Goal: Information Seeking & Learning: Understand process/instructions

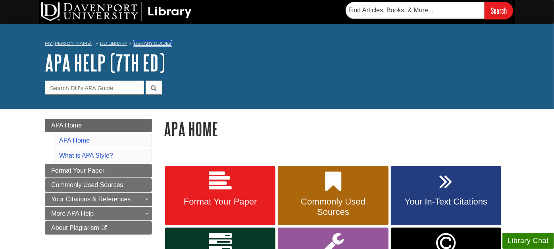
click at [134, 44] on link "Library Guides" at bounding box center [153, 43] width 38 height 6
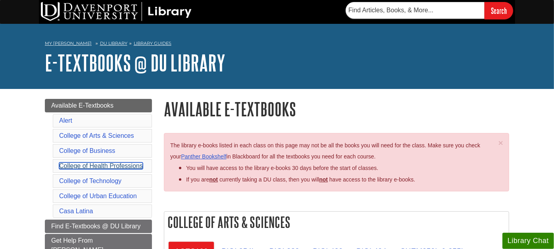
click at [98, 162] on link "College of Health Professions" at bounding box center [101, 165] width 84 height 7
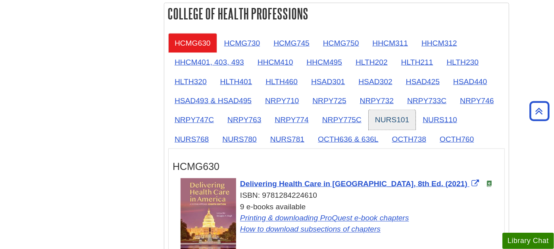
drag, startPoint x: 391, startPoint y: 114, endPoint x: 385, endPoint y: 112, distance: 6.3
click at [391, 114] on link "NURS101" at bounding box center [392, 119] width 47 height 19
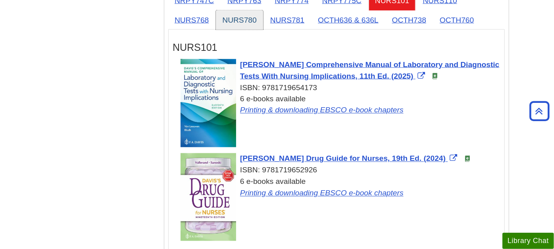
scroll to position [854, 0]
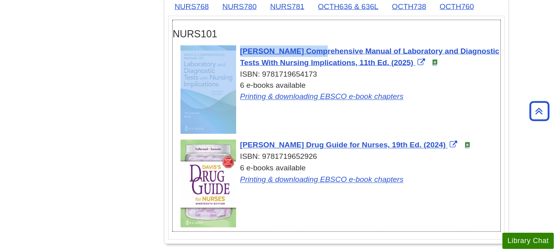
drag, startPoint x: 241, startPoint y: 39, endPoint x: 259, endPoint y: 52, distance: 22.1
click at [259, 52] on div "NURS101 Davis's Comprehensive Manual of Laboratory and Diagnostic Tests With Nu…" at bounding box center [337, 125] width 328 height 211
click at [291, 30] on h3 "NURS101" at bounding box center [337, 34] width 328 height 12
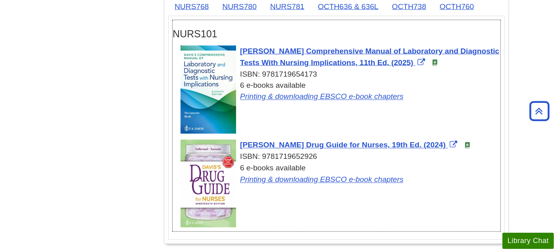
click at [426, 71] on div "ISBN: 9781719654173" at bounding box center [341, 75] width 320 height 12
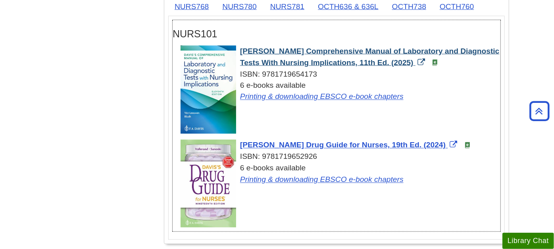
drag, startPoint x: 239, startPoint y: 45, endPoint x: 392, endPoint y: 60, distance: 154.4
click at [392, 60] on div "Davis's Comprehensive Manual of Laboratory and Diagnostic Tests With Nursing Im…" at bounding box center [341, 74] width 320 height 57
copy span "Davis's Comprehensive Manual of Laboratory and Diagnostic Tests With Nursing Im…"
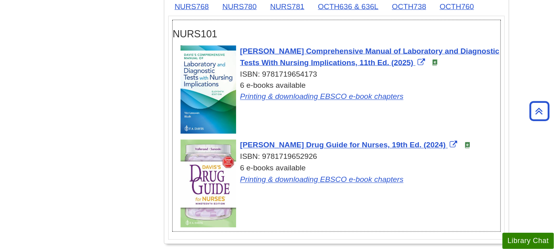
drag, startPoint x: 239, startPoint y: 141, endPoint x: 408, endPoint y: 137, distance: 169.2
click at [408, 140] on div "Davis's Drug Guide for Nurses, 19th Ed. (2024) ISBN: 9781719652926 6 e-books av…" at bounding box center [341, 163] width 320 height 46
copy span "Davis's Drug Guide for Nurses, 19th Ed. (2024)"
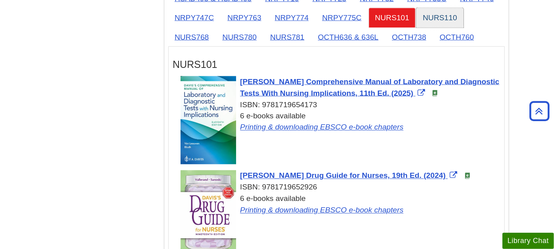
scroll to position [810, 0]
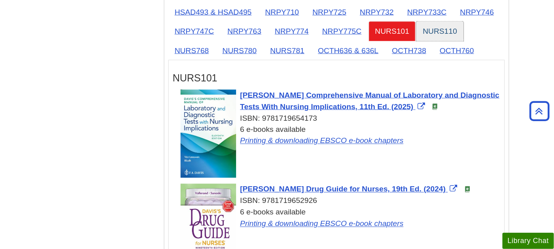
click at [442, 27] on link "NURS110" at bounding box center [439, 30] width 47 height 19
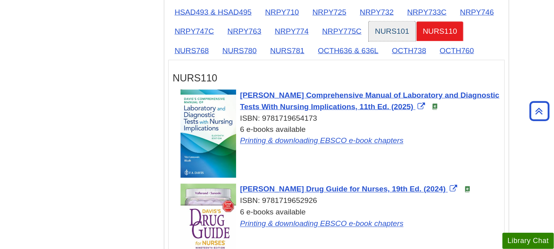
click at [393, 27] on link "NURS101" at bounding box center [392, 30] width 47 height 19
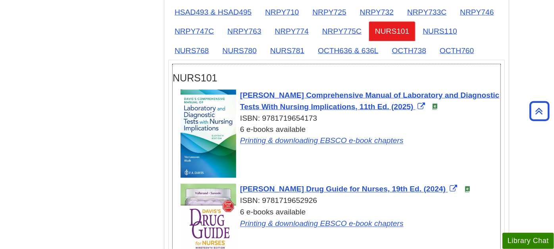
click at [411, 154] on div "Davis's Comprehensive Manual of Laboratory and Diagnostic Tests With Nursing Im…" at bounding box center [341, 136] width 320 height 92
click at [445, 23] on link "NURS110" at bounding box center [439, 30] width 47 height 19
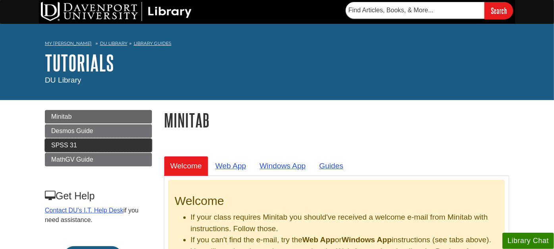
click at [81, 142] on link "SPSS 31" at bounding box center [98, 145] width 107 height 13
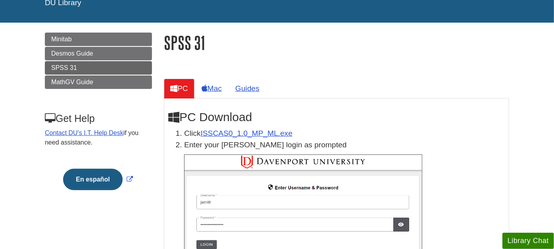
scroll to position [88, 0]
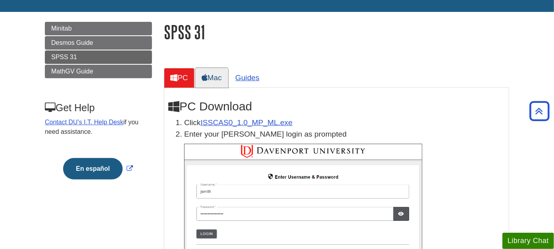
click at [212, 75] on link "Mac" at bounding box center [211, 77] width 33 height 19
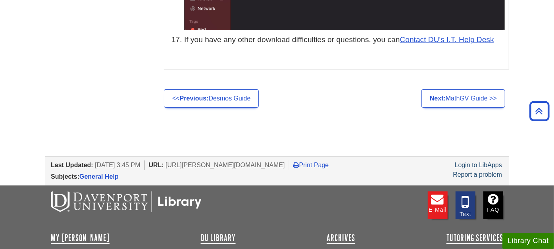
scroll to position [3764, 0]
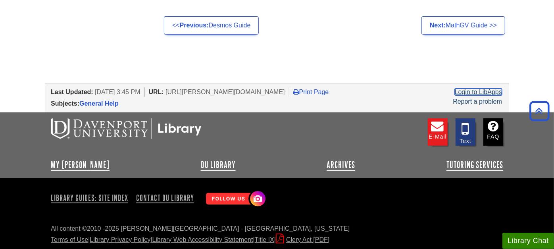
click at [491, 89] on link "Login to LibApps" at bounding box center [478, 92] width 47 height 7
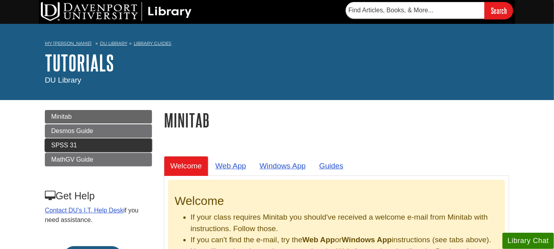
click at [73, 142] on span "SPSS 31" at bounding box center [64, 145] width 26 height 7
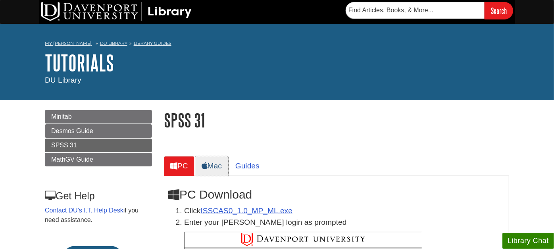
click at [216, 168] on link "Mac" at bounding box center [211, 165] width 33 height 19
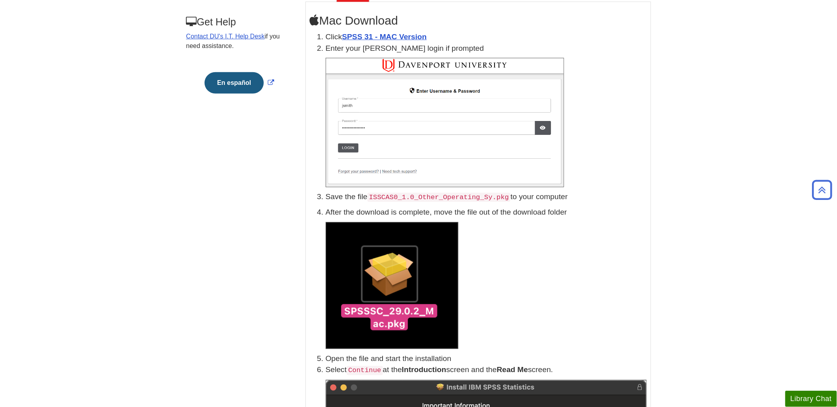
scroll to position [176, 0]
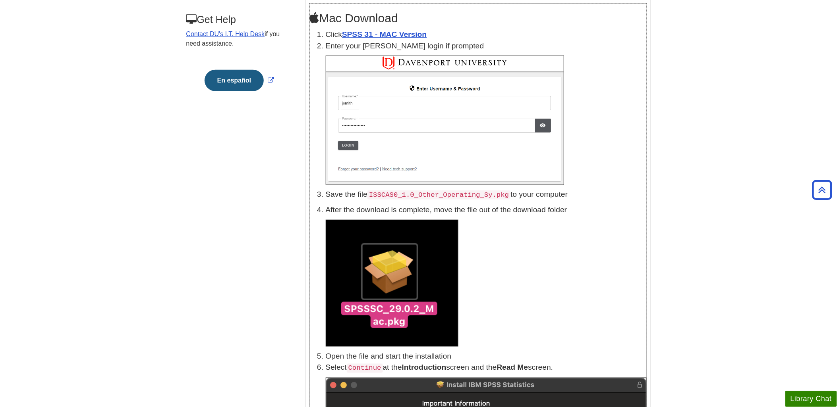
click at [425, 195] on code "ISSCAS0_1.0_Other_Operating_Sy.pkg" at bounding box center [438, 195] width 143 height 9
click at [388, 32] on link "SPSS 31 - MAC Version" at bounding box center [384, 34] width 85 height 8
click at [421, 249] on img at bounding box center [392, 283] width 133 height 127
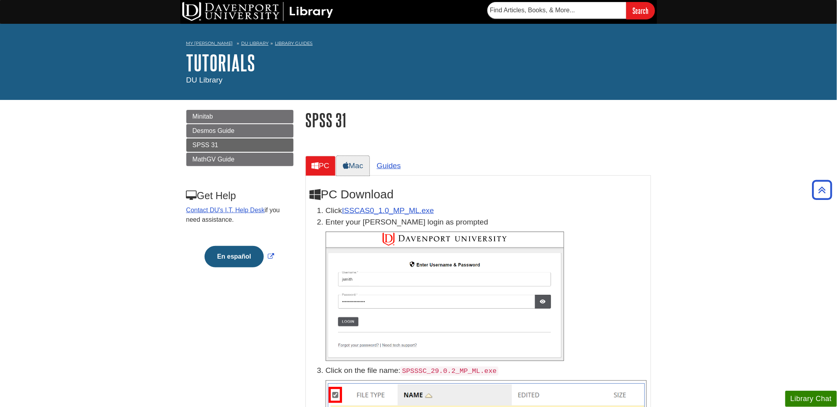
click at [350, 160] on link "Mac" at bounding box center [352, 165] width 33 height 19
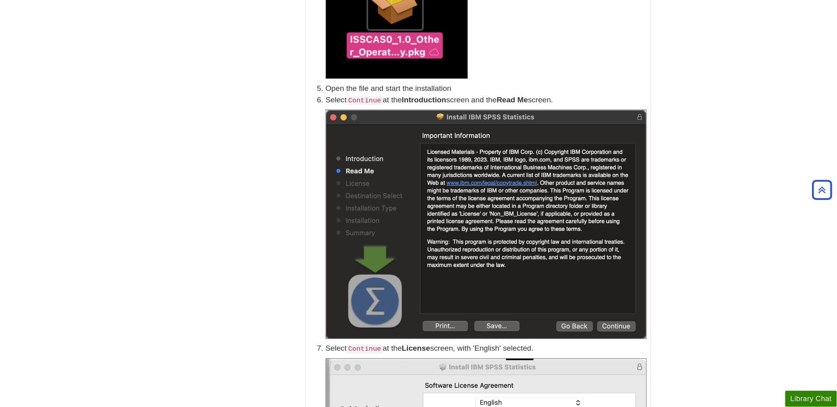
scroll to position [441, 0]
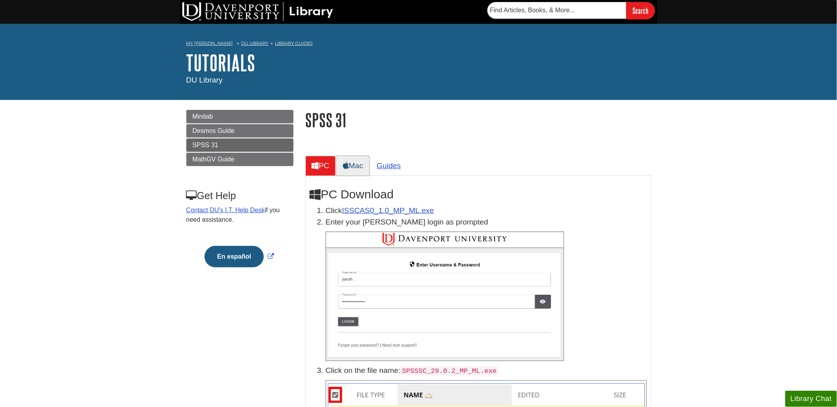
click at [356, 166] on link "Mac" at bounding box center [352, 165] width 33 height 19
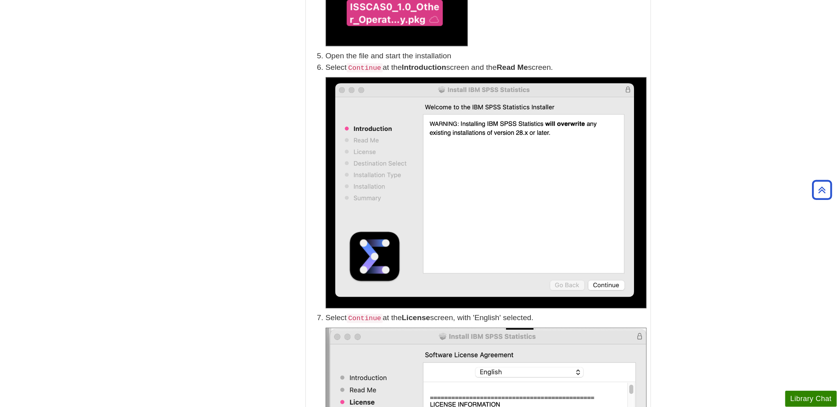
scroll to position [485, 0]
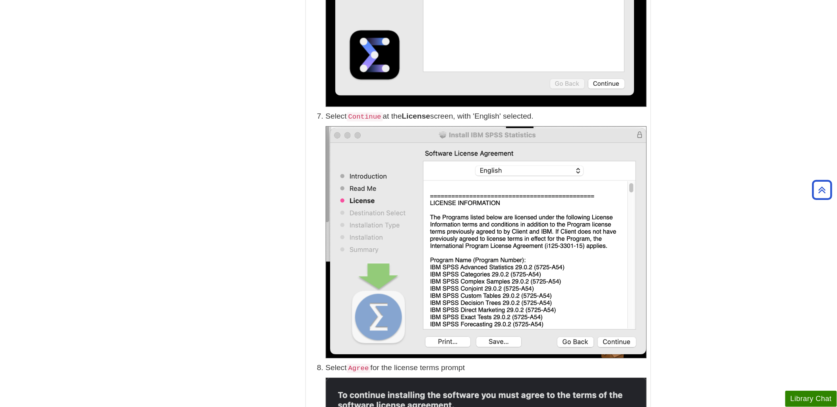
scroll to position [661, 0]
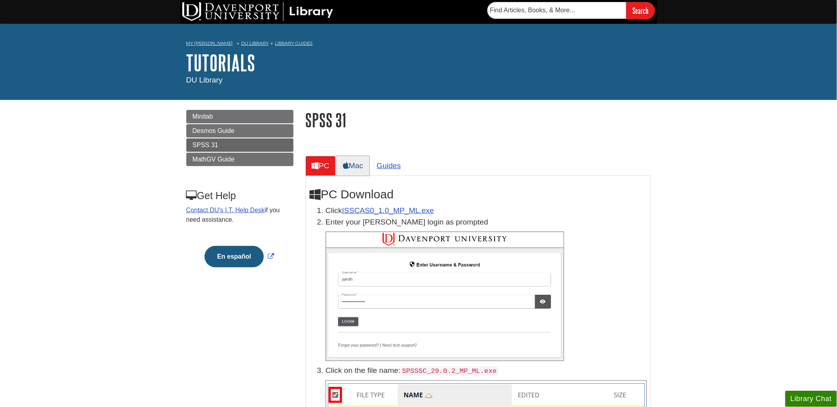
click at [355, 163] on link "Mac" at bounding box center [352, 165] width 33 height 19
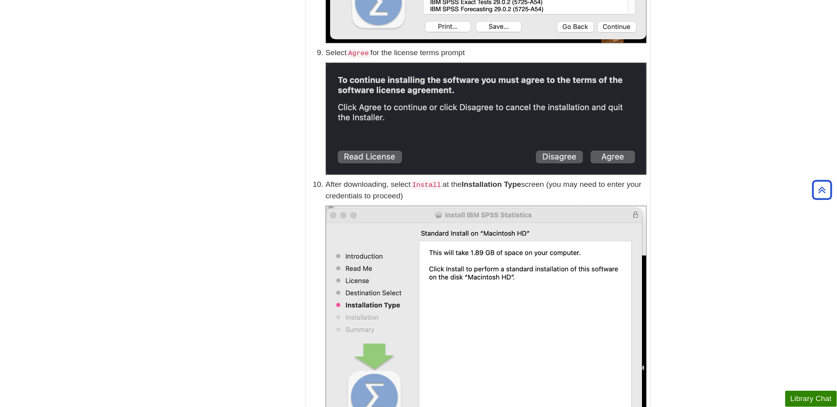
scroll to position [1235, 0]
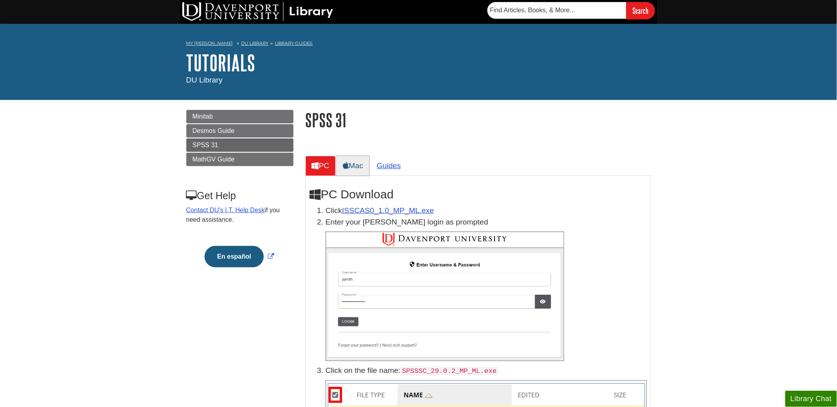
click at [356, 164] on link "Mac" at bounding box center [352, 165] width 33 height 19
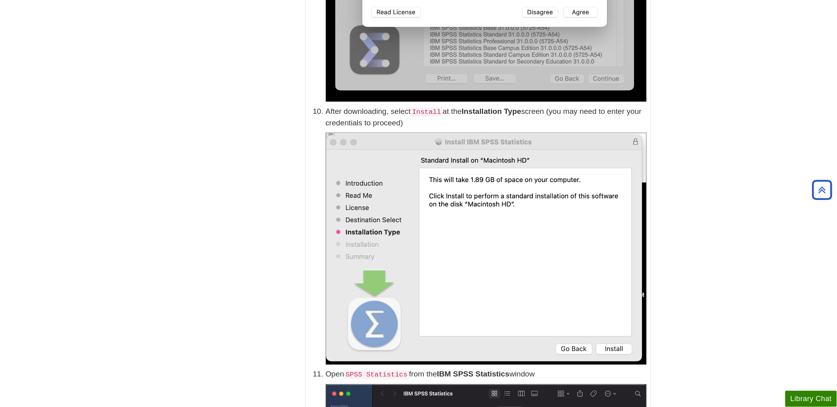
scroll to position [1456, 0]
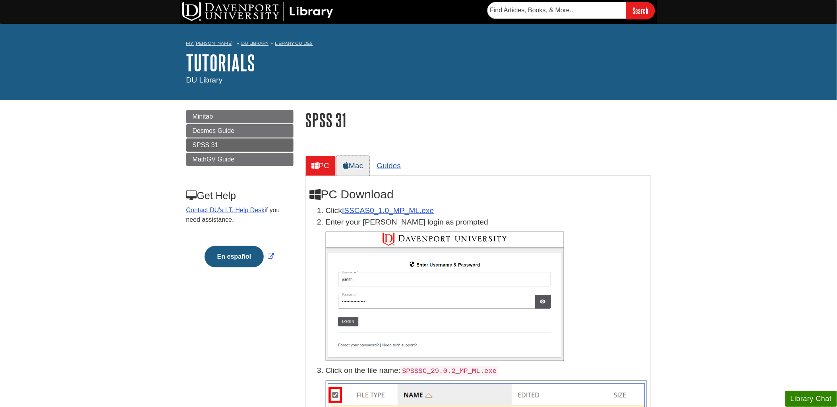
click at [355, 165] on link "Mac" at bounding box center [352, 165] width 33 height 19
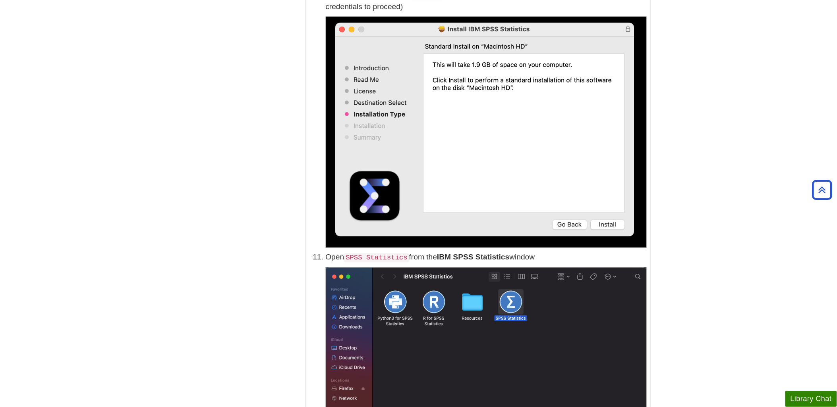
scroll to position [1544, 0]
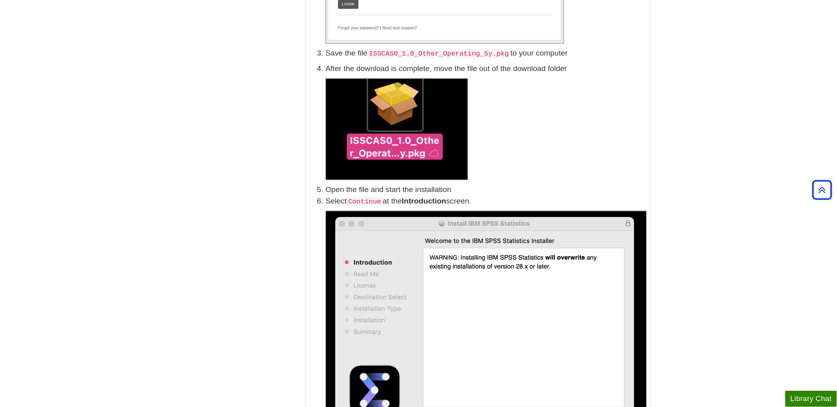
scroll to position [0, 0]
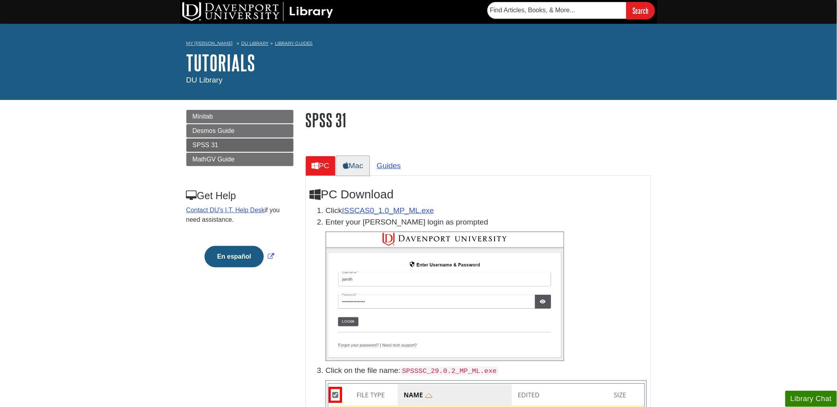
click at [362, 161] on link "Mac" at bounding box center [352, 165] width 33 height 19
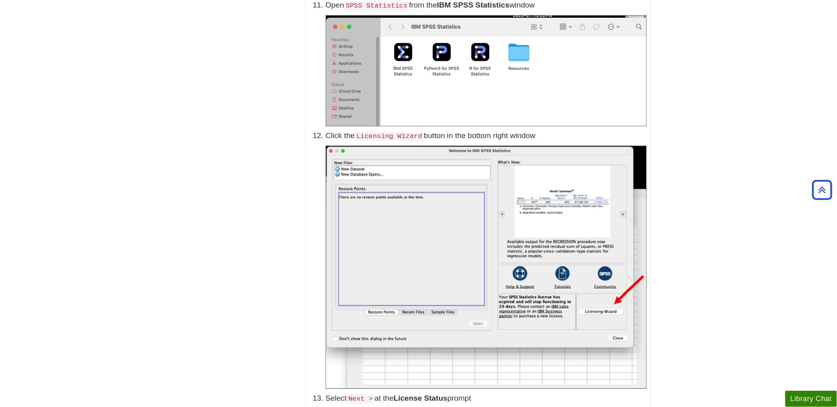
scroll to position [1809, 0]
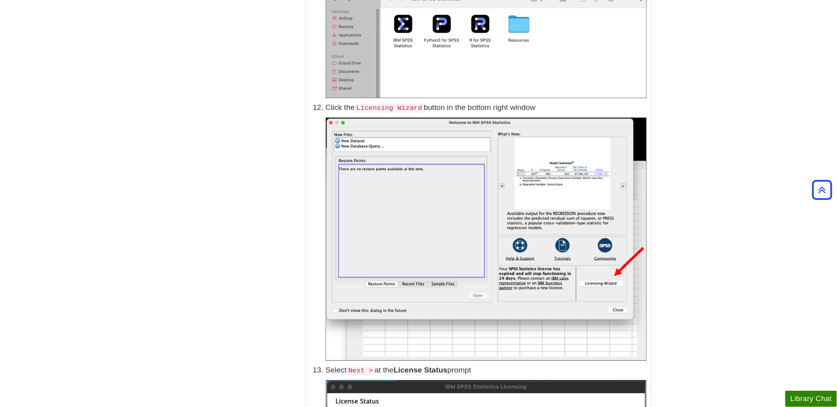
click at [224, 244] on div "Menu Minitab Desmos Guide SPSS 31 MathGV Guide Get Help Contact DU's I.T. Help …" at bounding box center [418, 295] width 476 height 4006
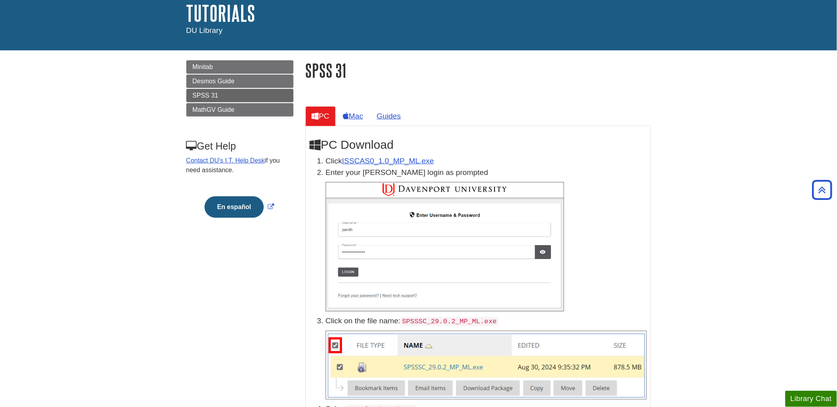
scroll to position [44, 0]
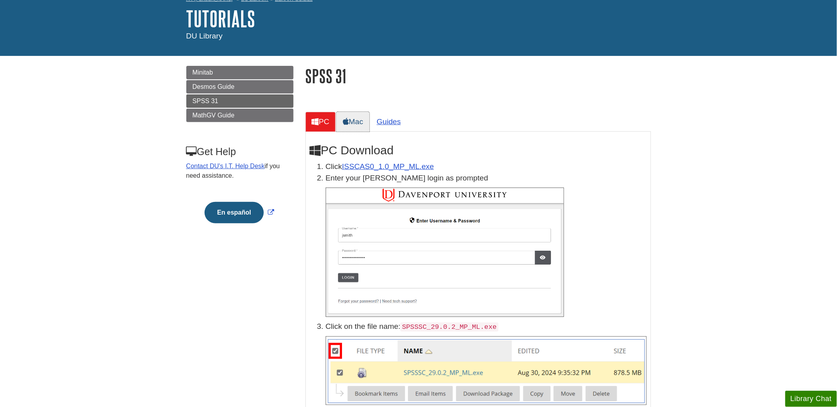
click at [360, 121] on link "Mac" at bounding box center [352, 121] width 33 height 19
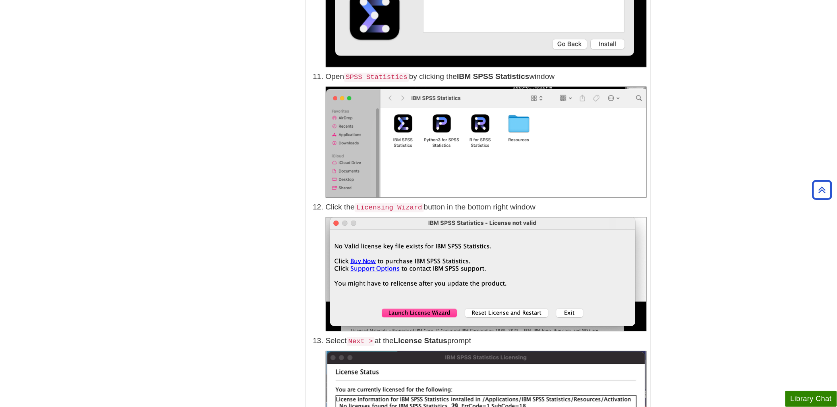
scroll to position [1720, 0]
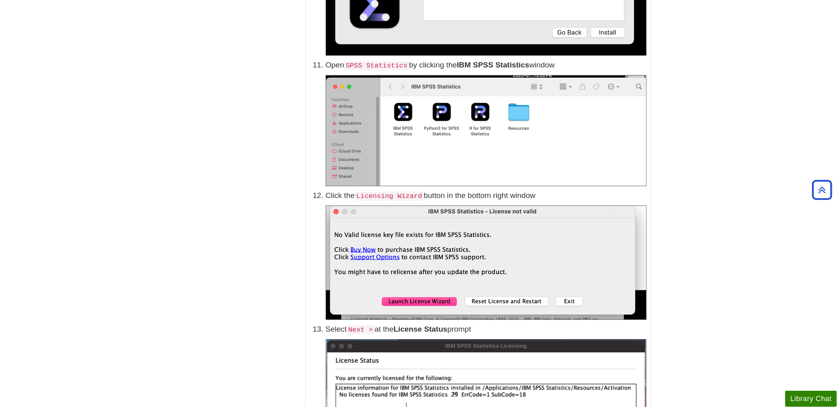
click at [126, 188] on body "Skip to Main Content Search My [PERSON_NAME] DU Library Library Guides Tutorial…" at bounding box center [418, 374] width 837 height 4189
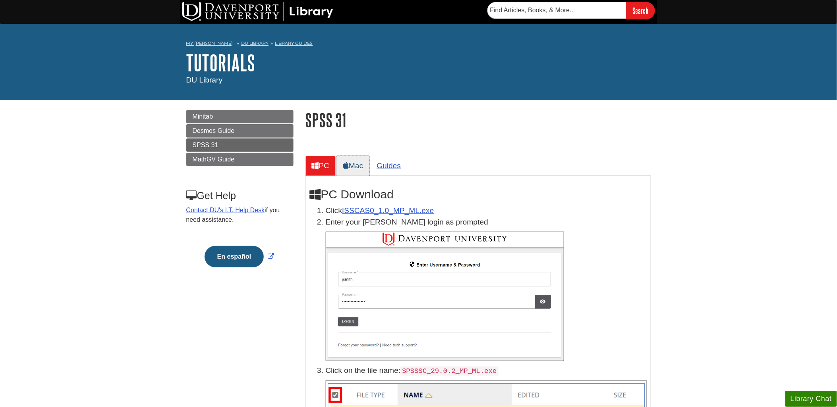
click at [362, 167] on link "Mac" at bounding box center [352, 165] width 33 height 19
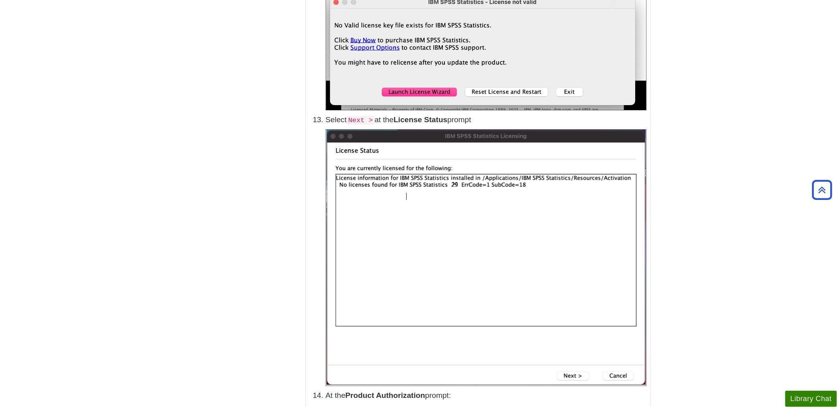
scroll to position [1985, 0]
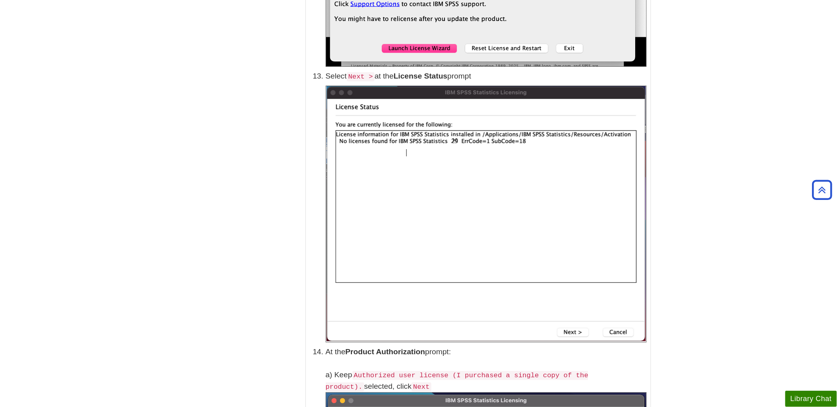
click at [169, 110] on body "Skip to Main Content Search My [PERSON_NAME] DU Library Library Guides Tutorial…" at bounding box center [418, 115] width 837 height 4201
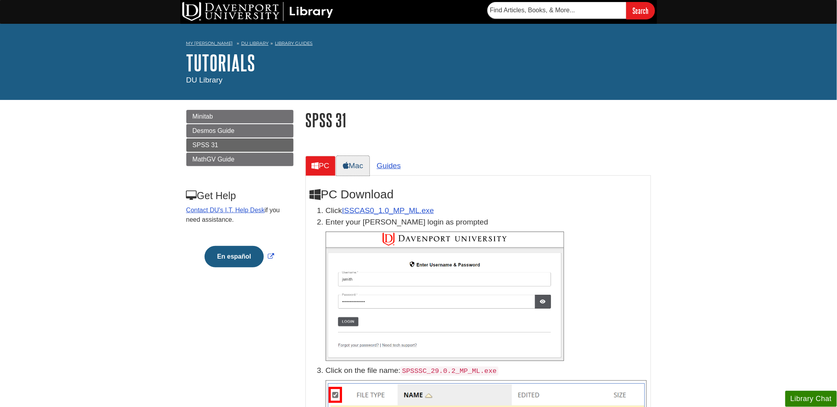
click at [357, 167] on link "Mac" at bounding box center [352, 165] width 33 height 19
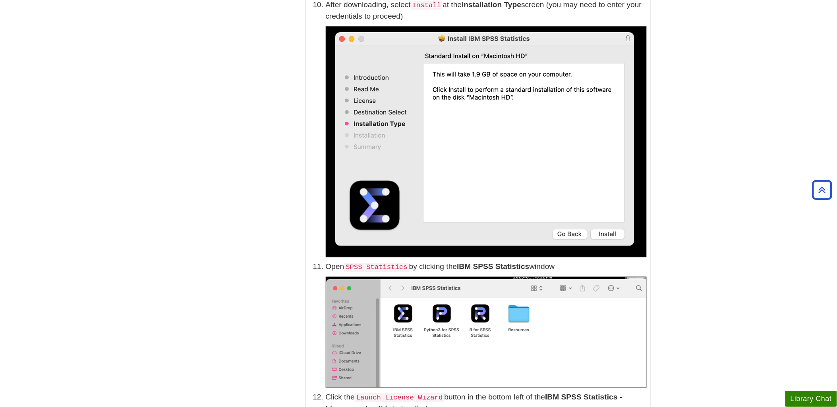
scroll to position [1411, 0]
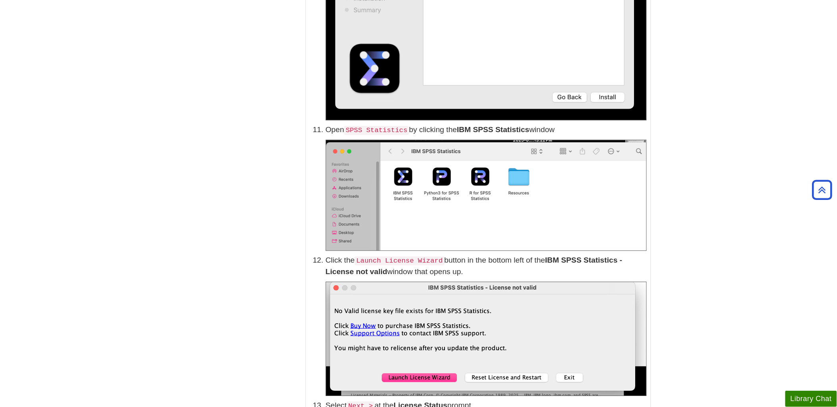
scroll to position [1676, 0]
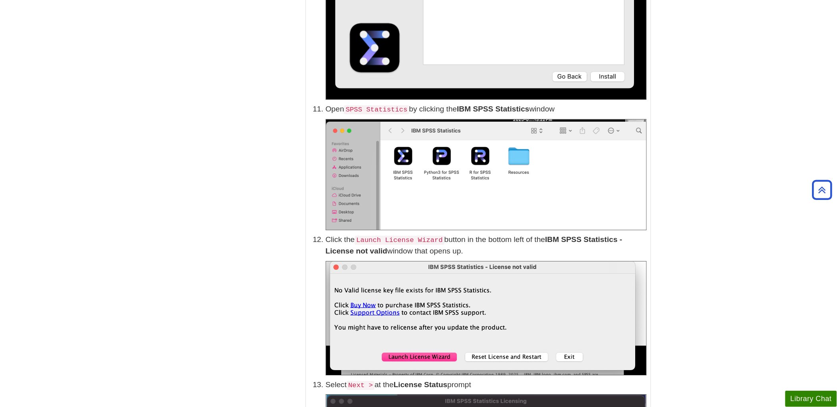
click at [241, 206] on div "Menu Minitab Desmos Guide SPSS 31 MathGV Guide Get Help Contact DU's I.T. Help …" at bounding box center [418, 368] width 476 height 3889
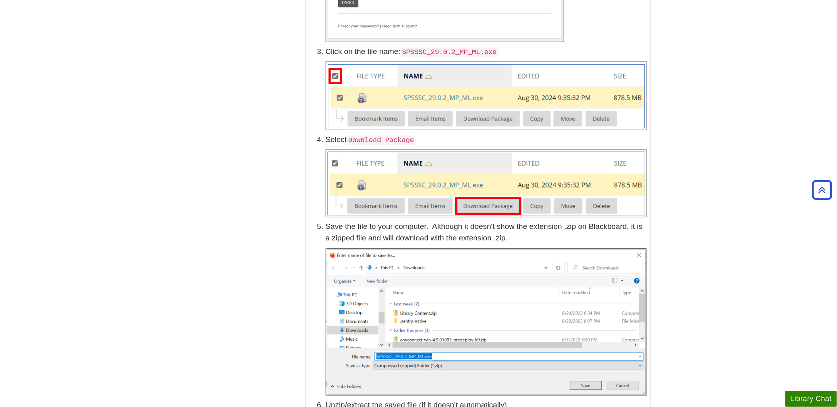
scroll to position [88, 0]
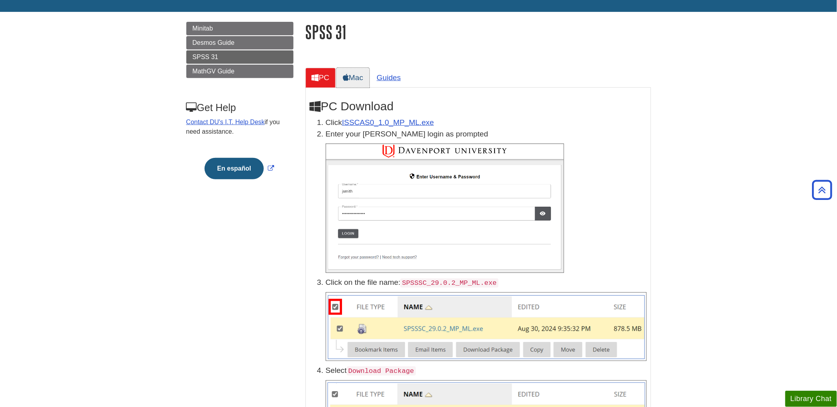
click at [362, 78] on link "Mac" at bounding box center [352, 77] width 33 height 19
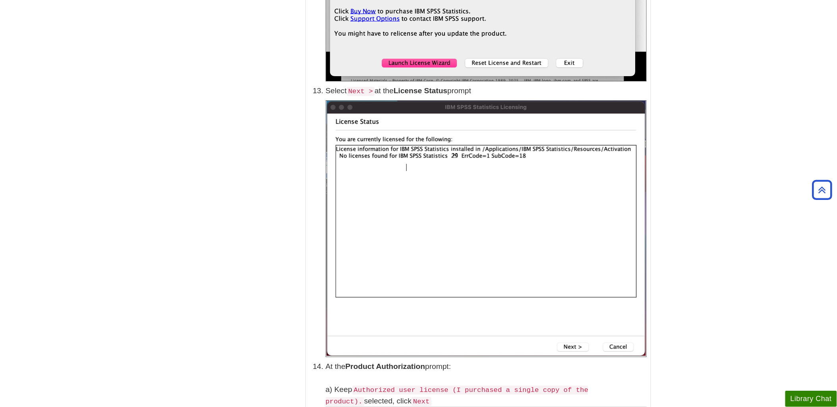
scroll to position [1985, 0]
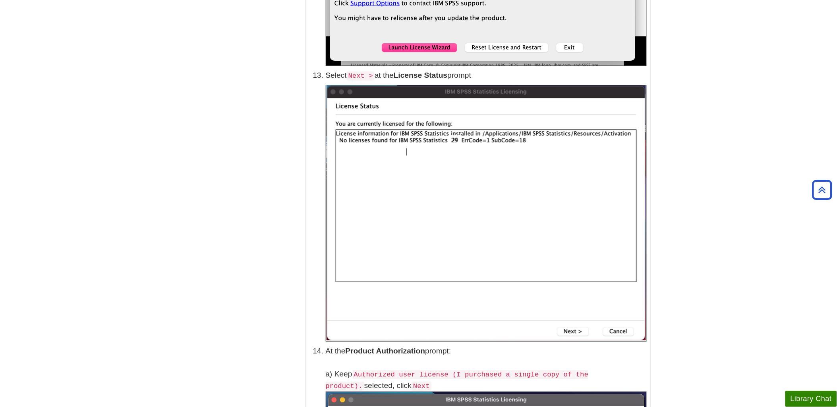
click at [176, 260] on body "Skip to Main Content Search My [PERSON_NAME] DU Library Library Guides Tutorial…" at bounding box center [418, 115] width 837 height 4200
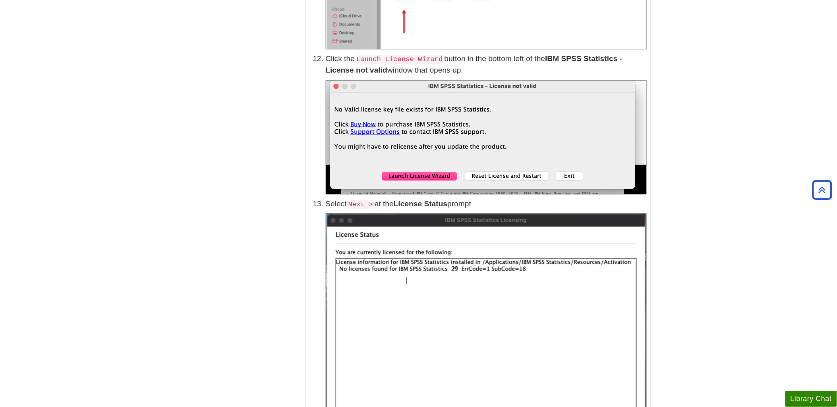
scroll to position [1853, 0]
